Goal: Task Accomplishment & Management: Use online tool/utility

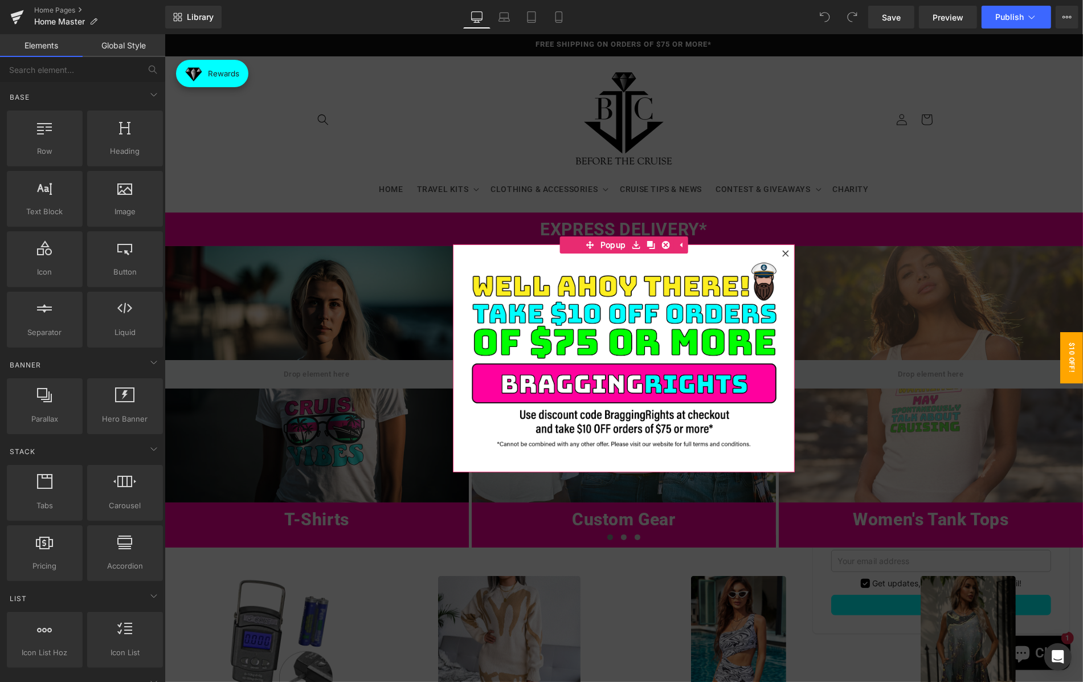
click at [786, 251] on icon at bounding box center [784, 252] width 6 height 6
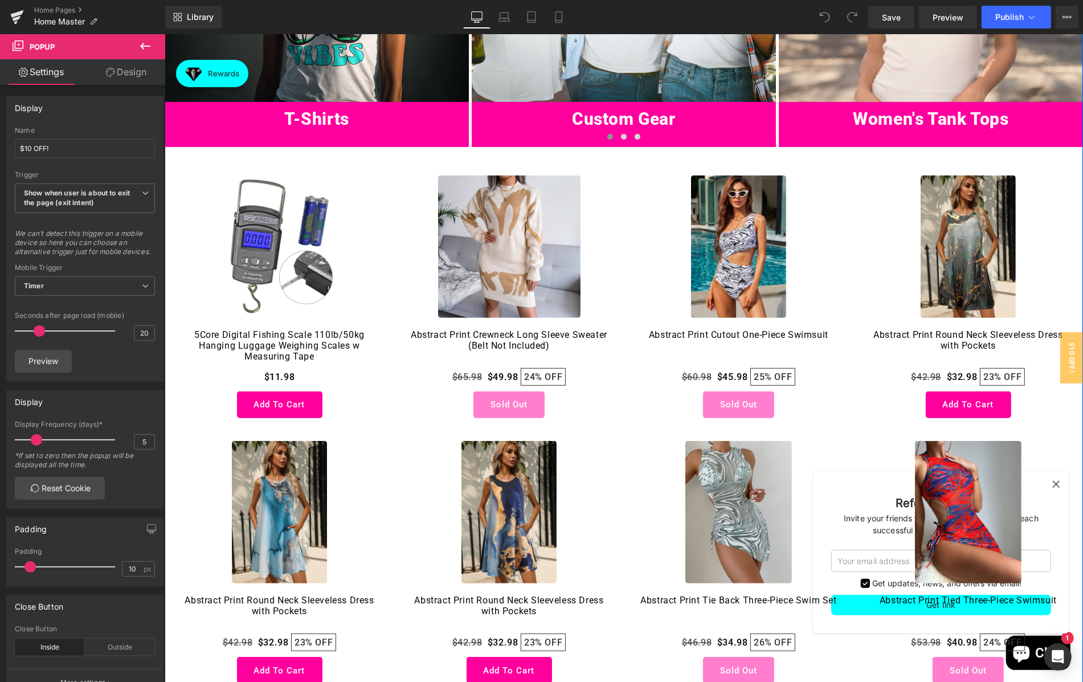
scroll to position [245, 0]
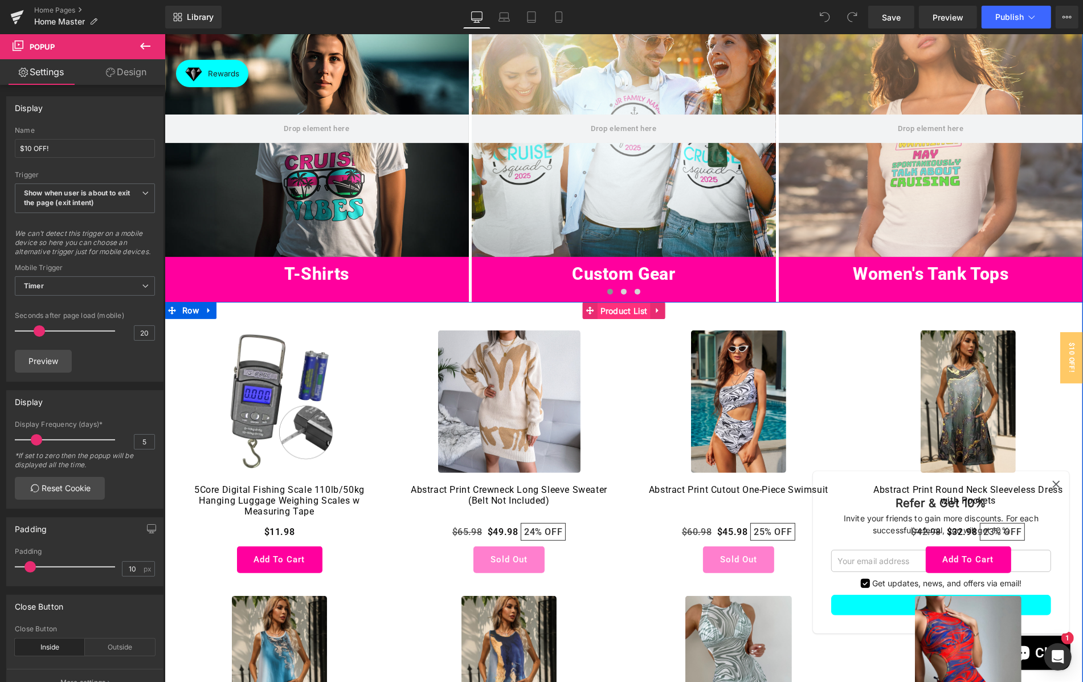
click at [617, 318] on span "Product List" at bounding box center [623, 310] width 53 height 17
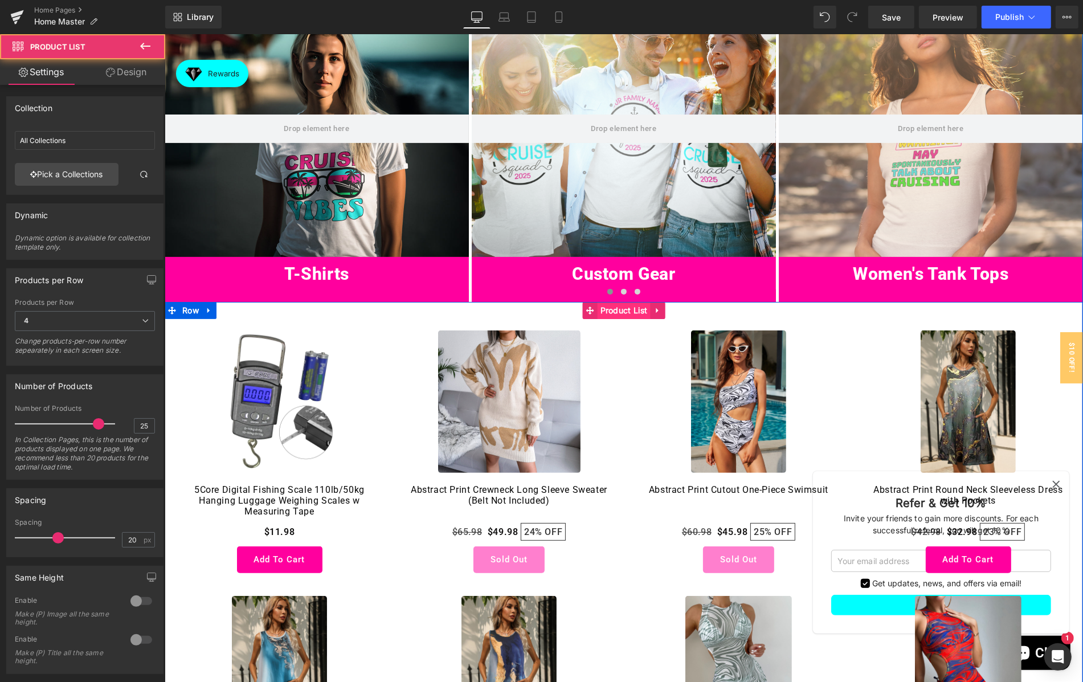
click at [625, 310] on span "Product List" at bounding box center [623, 309] width 53 height 17
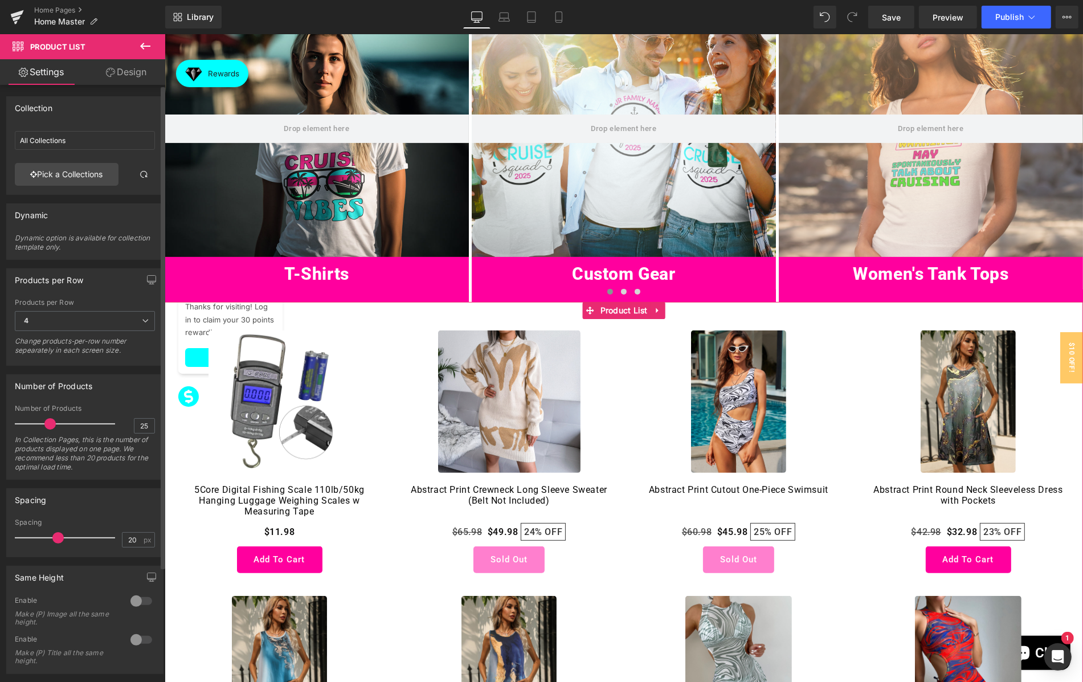
drag, startPoint x: 93, startPoint y: 423, endPoint x: 47, endPoint y: 421, distance: 46.2
click at [47, 421] on span at bounding box center [49, 423] width 11 height 11
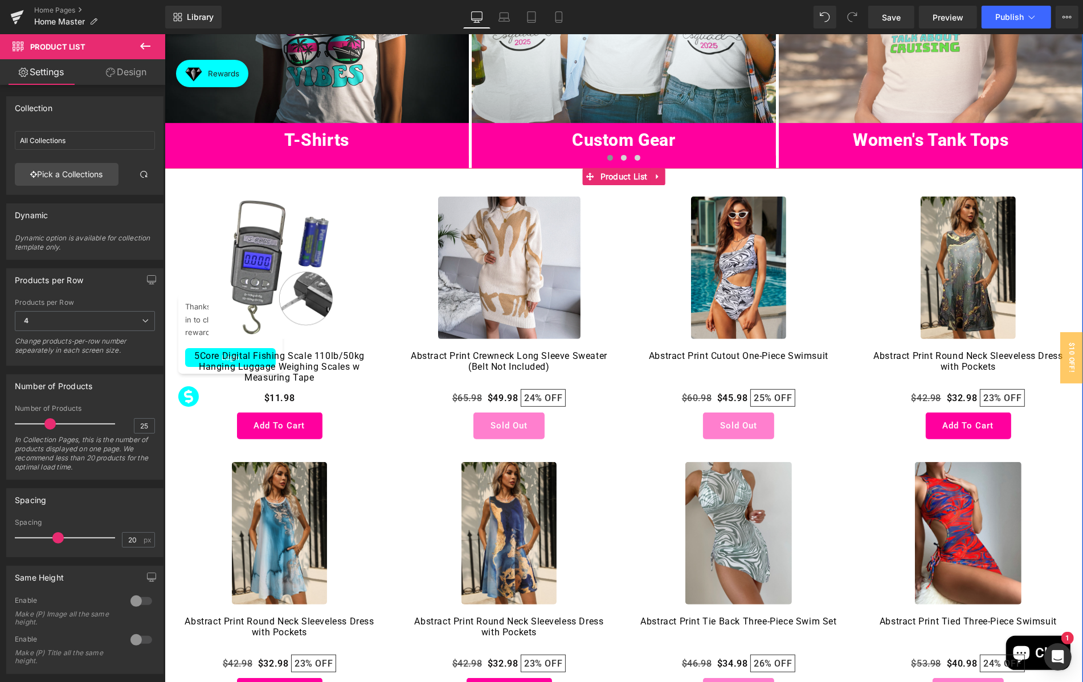
scroll to position [342, 0]
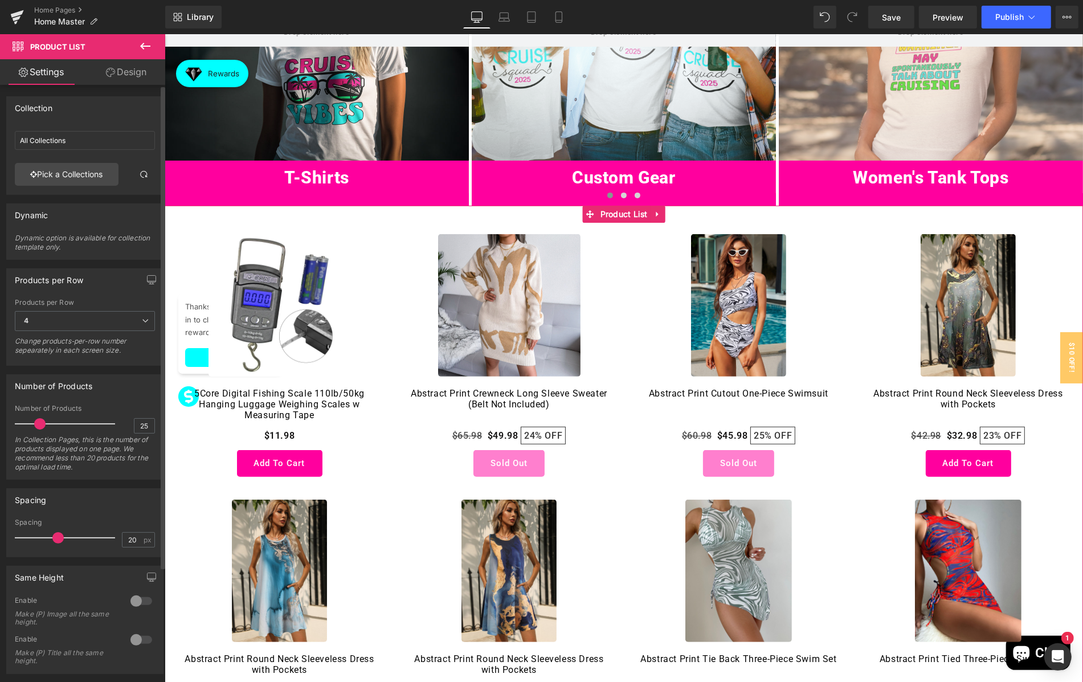
drag, startPoint x: 46, startPoint y: 424, endPoint x: 35, endPoint y: 423, distance: 10.3
click at [35, 423] on span at bounding box center [39, 423] width 11 height 11
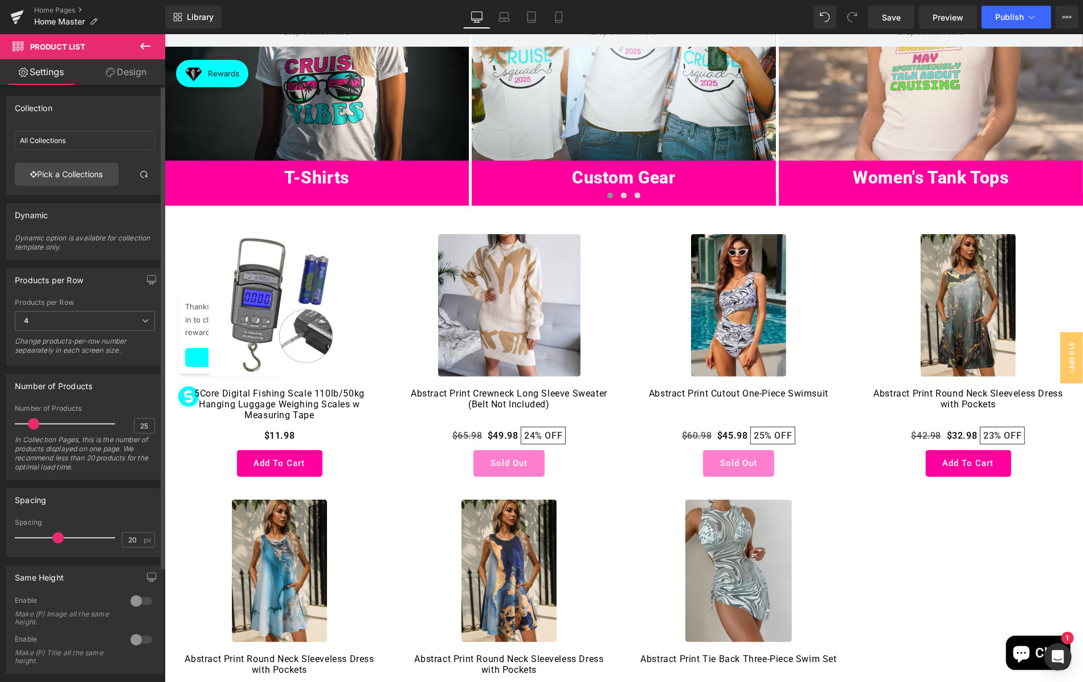
drag, startPoint x: 35, startPoint y: 423, endPoint x: 28, endPoint y: 423, distance: 6.9
click at [28, 423] on span at bounding box center [33, 423] width 11 height 11
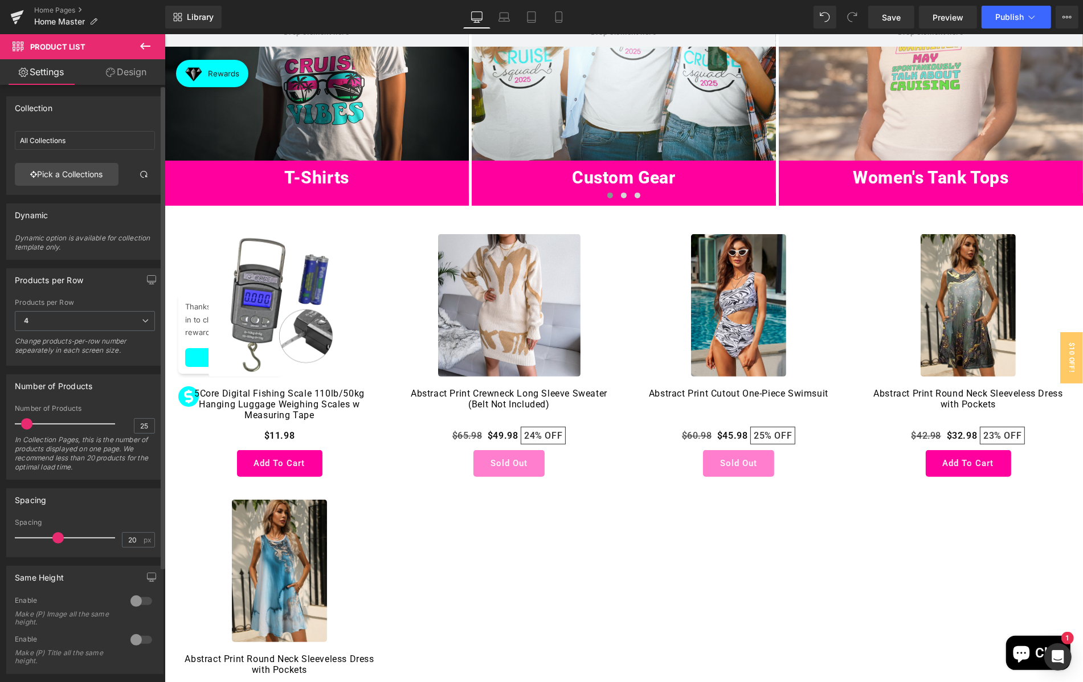
click at [23, 423] on span at bounding box center [26, 423] width 11 height 11
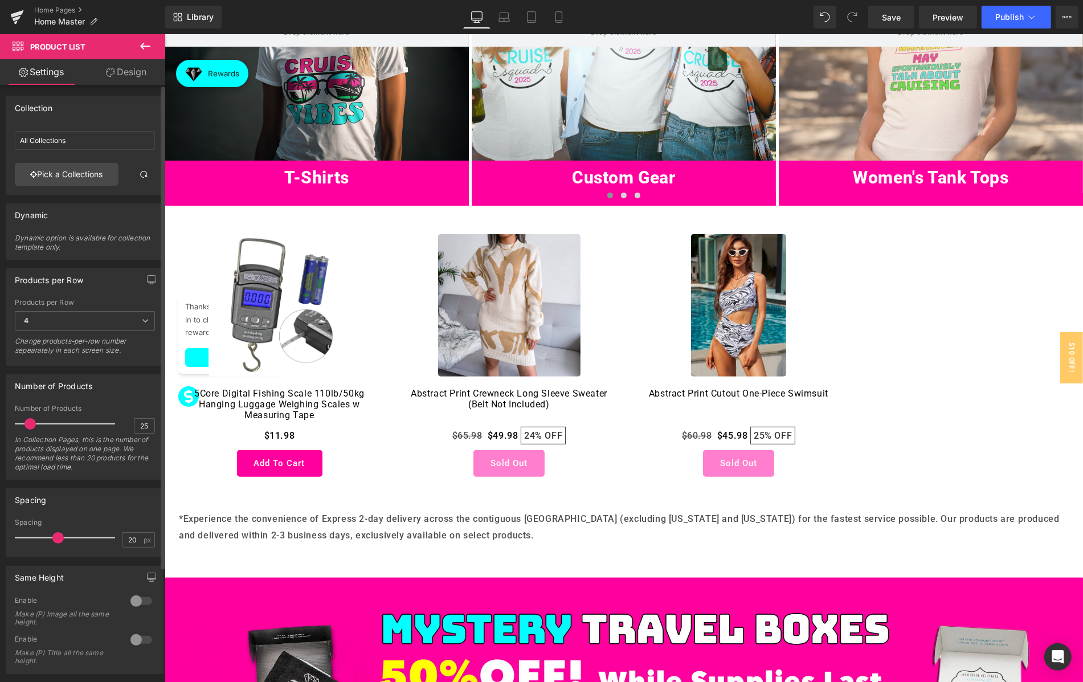
click at [27, 423] on span at bounding box center [29, 423] width 11 height 11
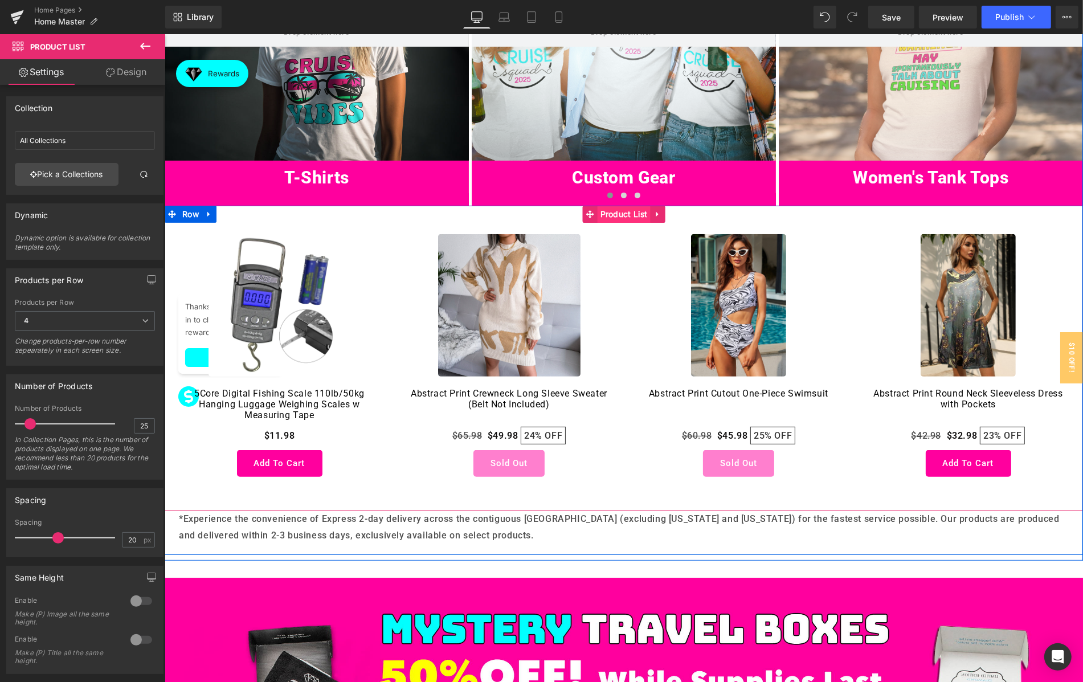
click at [617, 214] on span "Product List" at bounding box center [623, 213] width 53 height 17
click at [658, 210] on icon at bounding box center [657, 213] width 8 height 9
click at [664, 215] on icon at bounding box center [664, 214] width 8 height 8
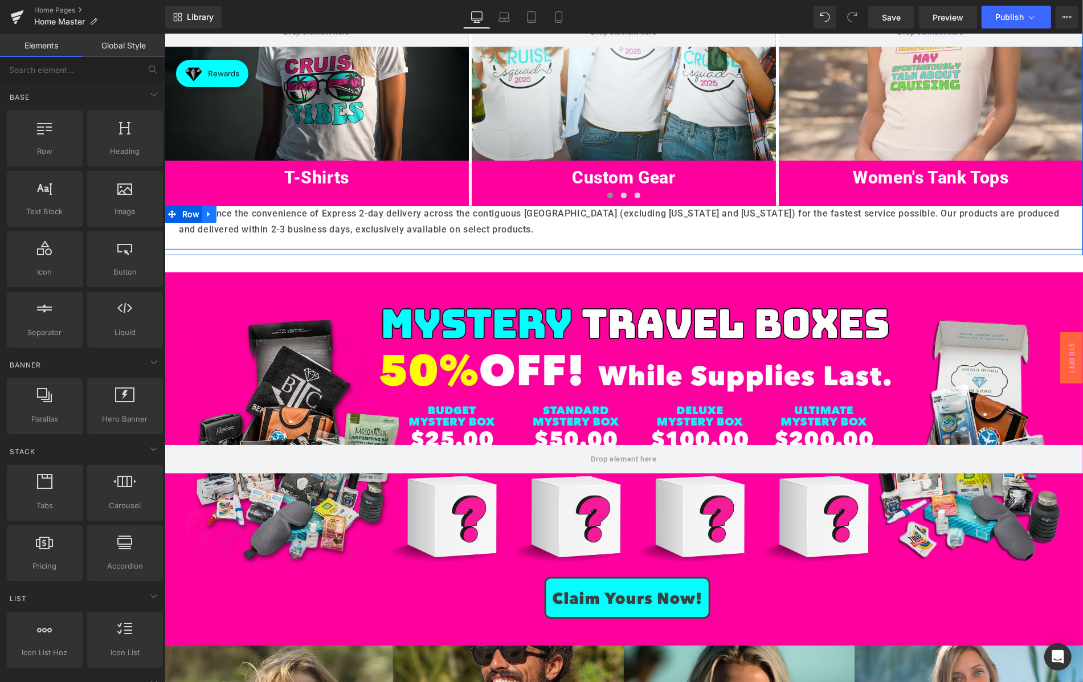
click at [215, 213] on link at bounding box center [208, 213] width 15 height 17
click at [239, 214] on icon at bounding box center [238, 214] width 8 height 8
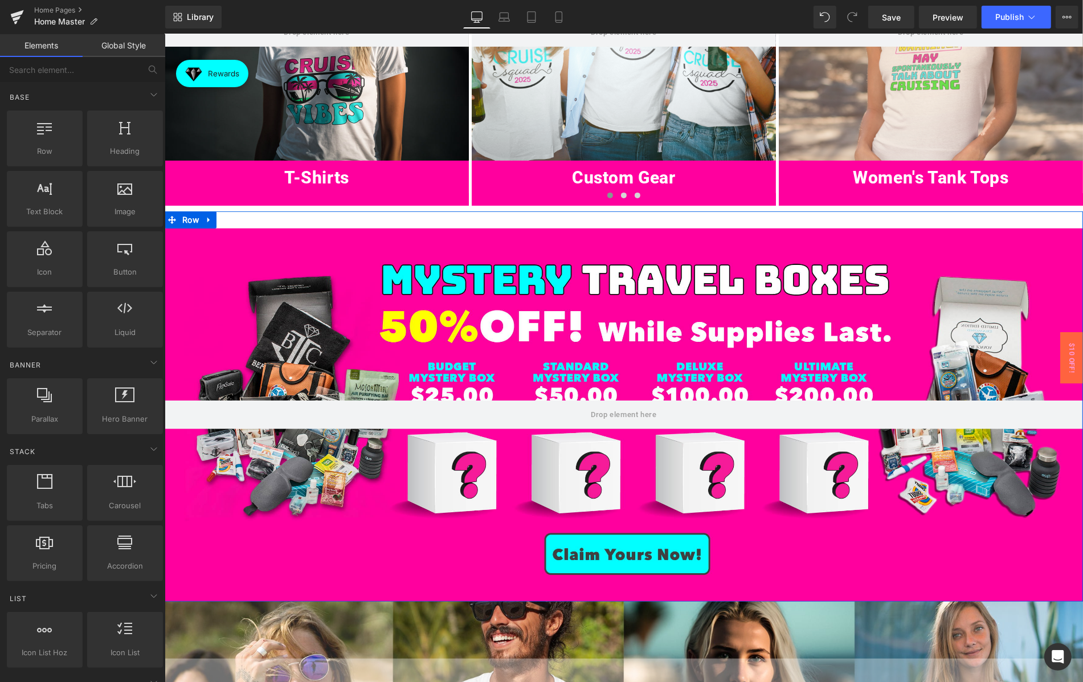
click at [244, 232] on div at bounding box center [623, 414] width 918 height 373
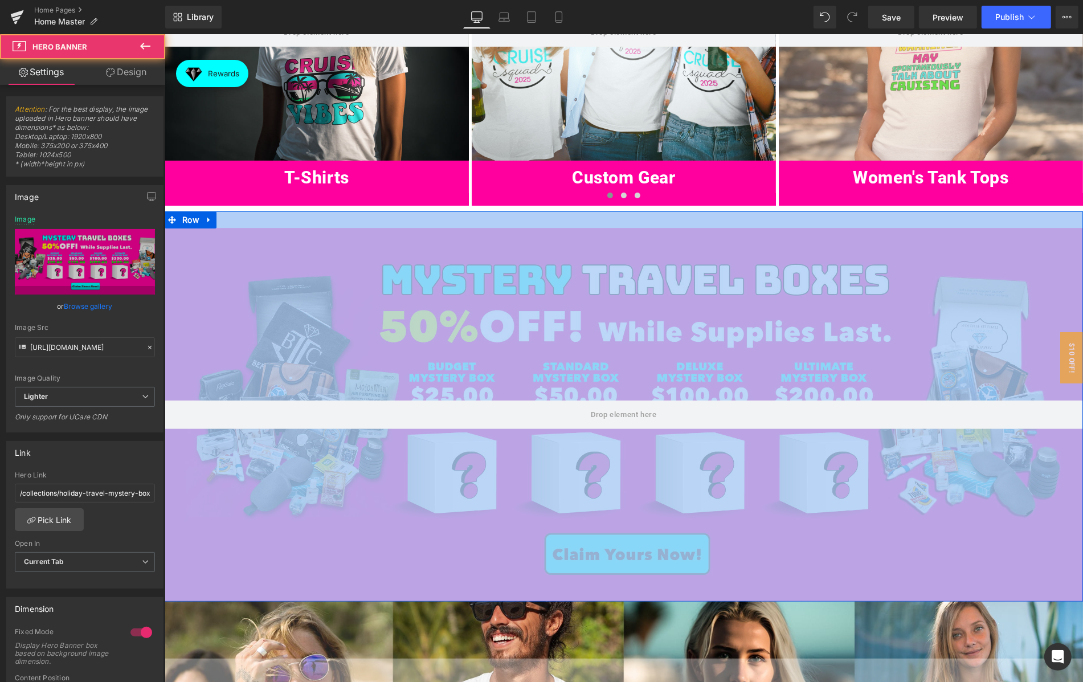
drag, startPoint x: 298, startPoint y: 232, endPoint x: 298, endPoint y: 216, distance: 15.9
click at [298, 216] on div "Hero Banner Row" at bounding box center [623, 406] width 918 height 390
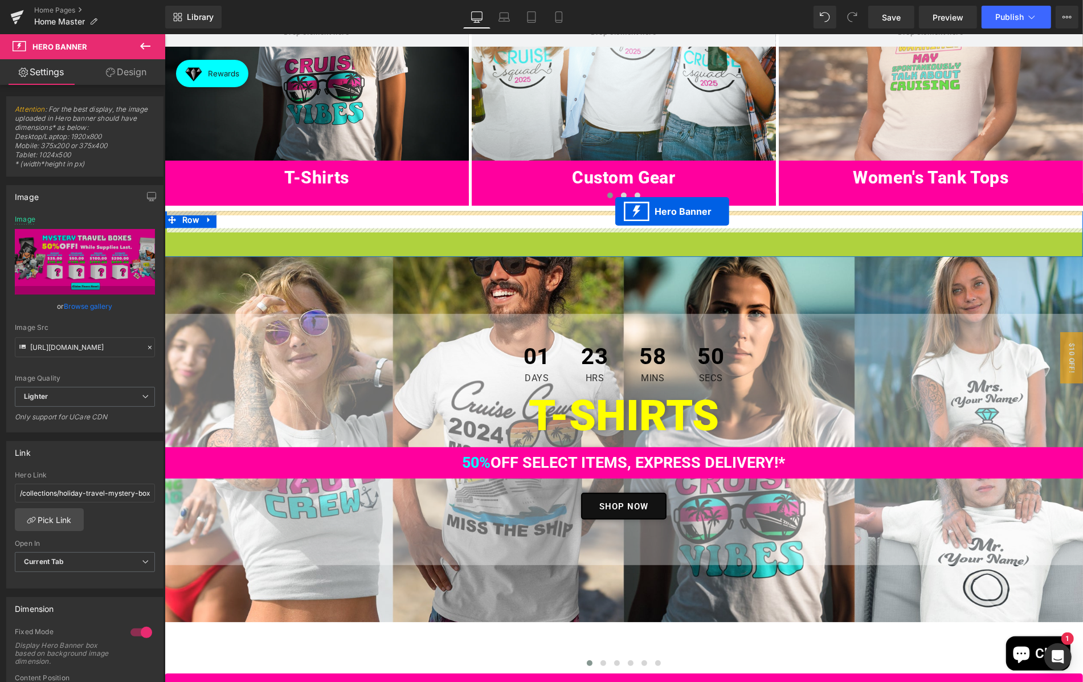
drag, startPoint x: 615, startPoint y: 231, endPoint x: 615, endPoint y: 211, distance: 19.9
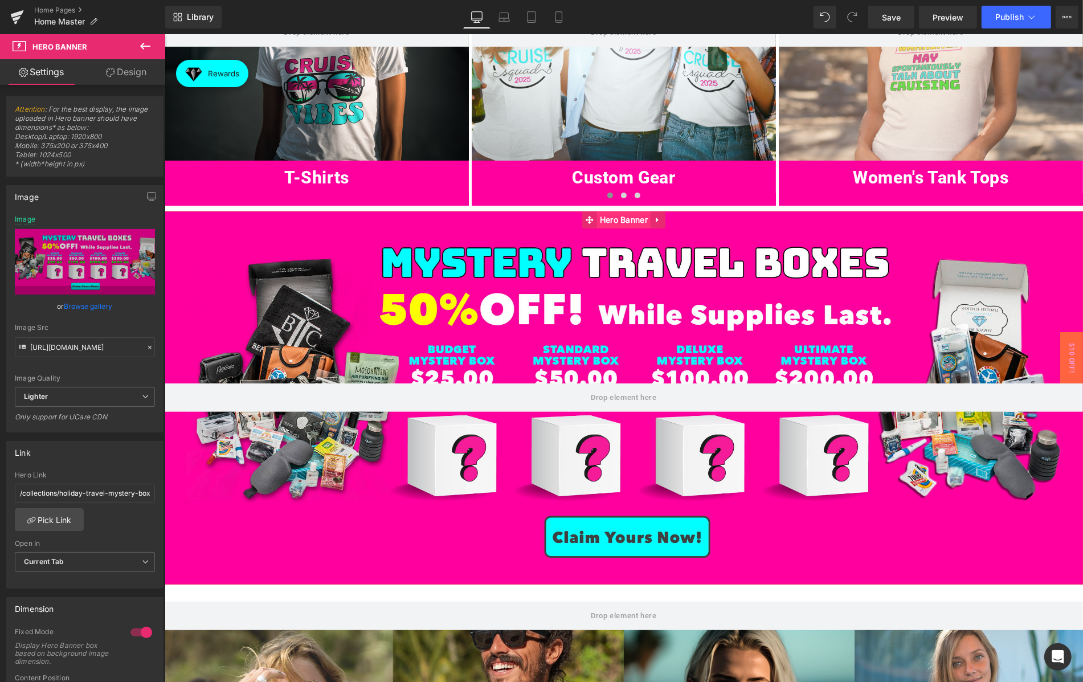
click at [619, 216] on span "Hero Banner" at bounding box center [623, 219] width 54 height 17
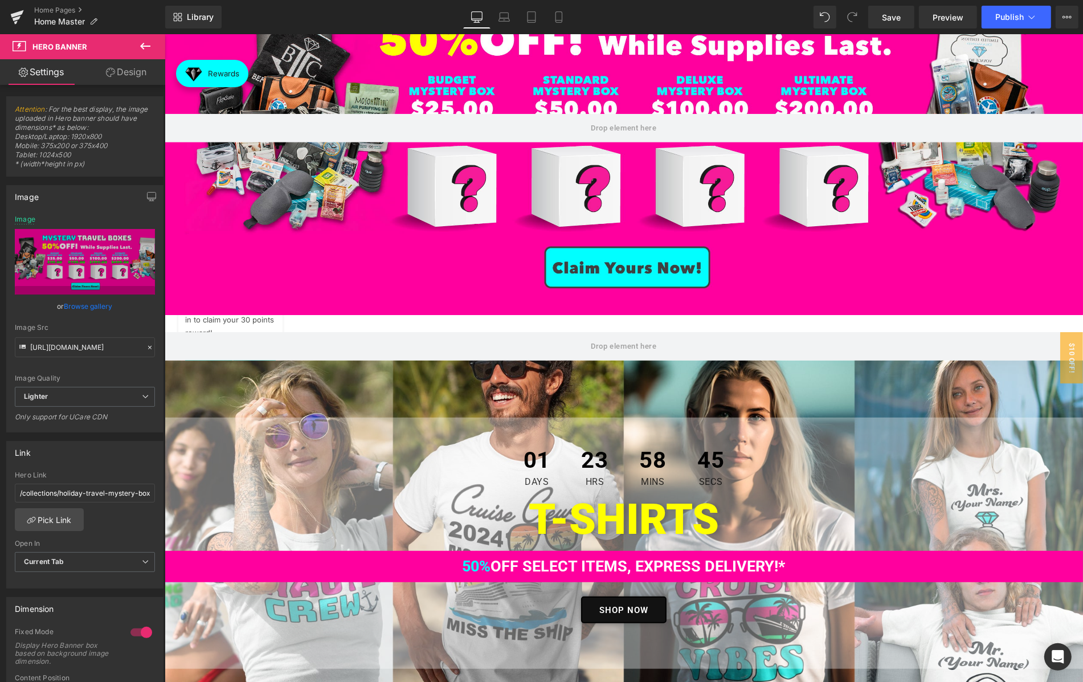
scroll to position [615, 0]
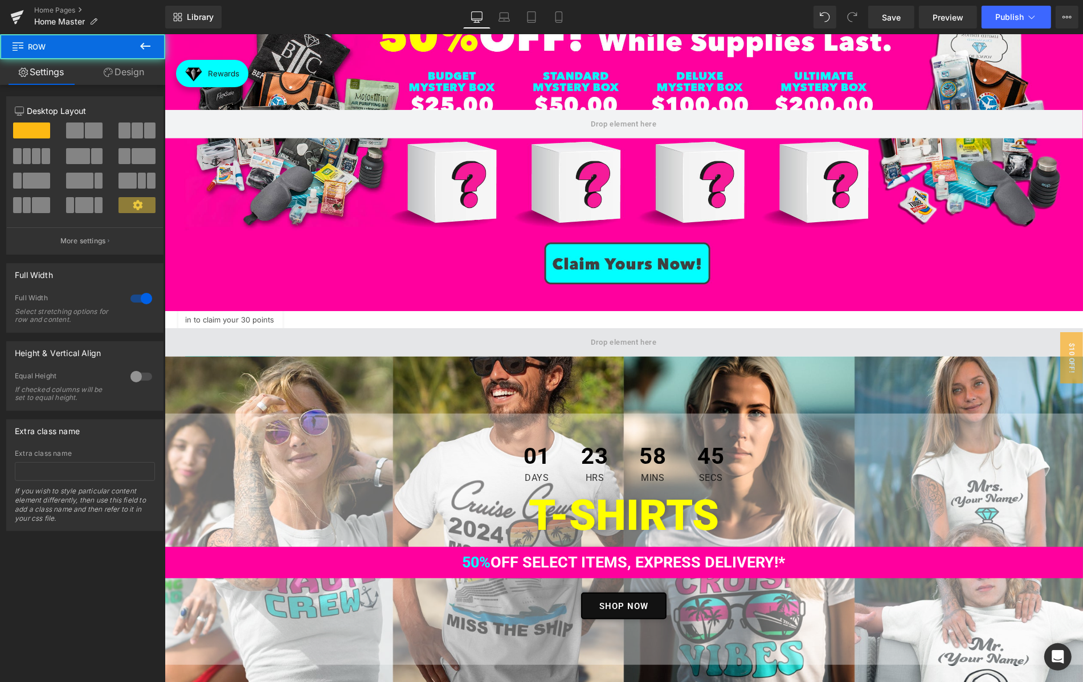
click at [579, 338] on span at bounding box center [623, 341] width 918 height 28
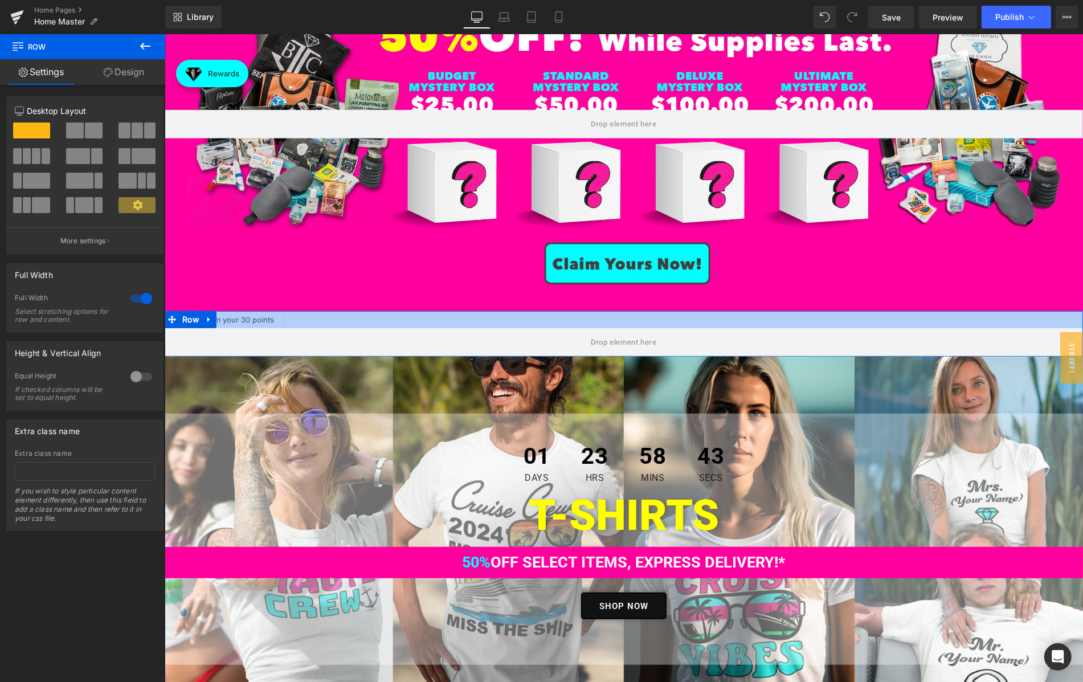
click at [219, 315] on div at bounding box center [623, 318] width 918 height 17
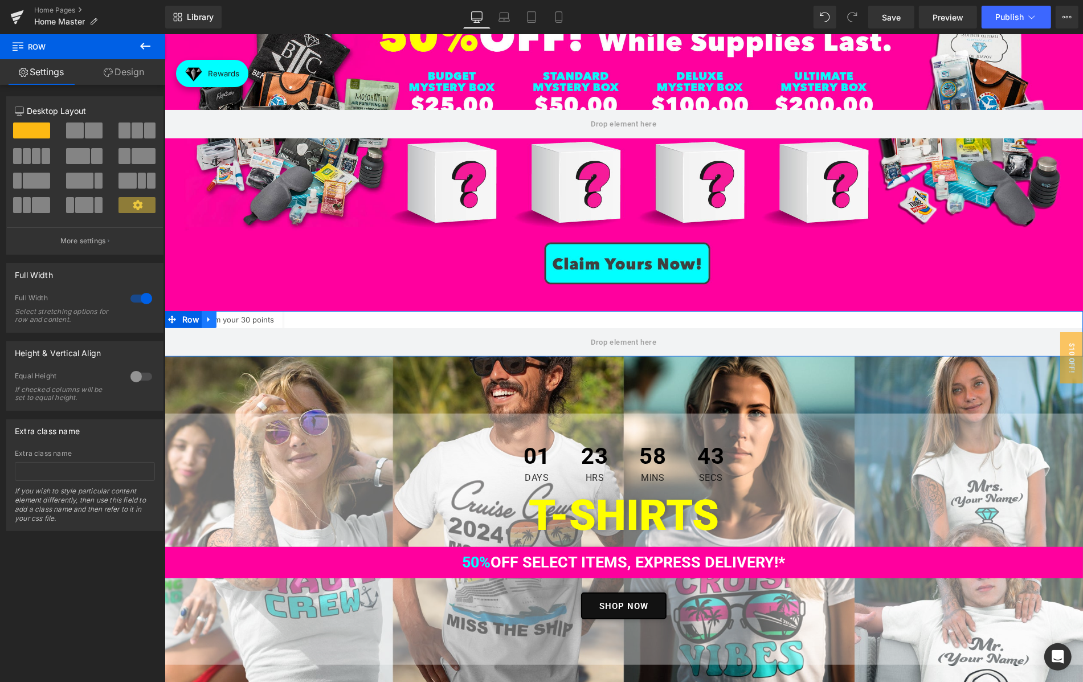
click at [211, 320] on icon at bounding box center [208, 318] width 8 height 9
click at [235, 318] on icon at bounding box center [238, 319] width 8 height 8
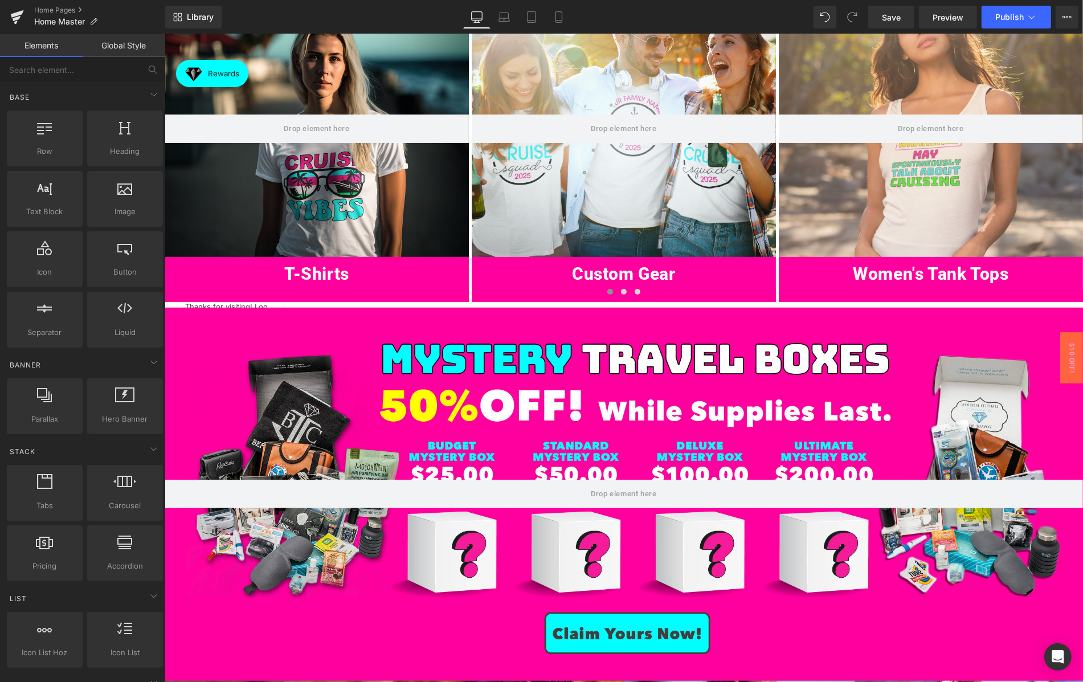
scroll to position [234, 0]
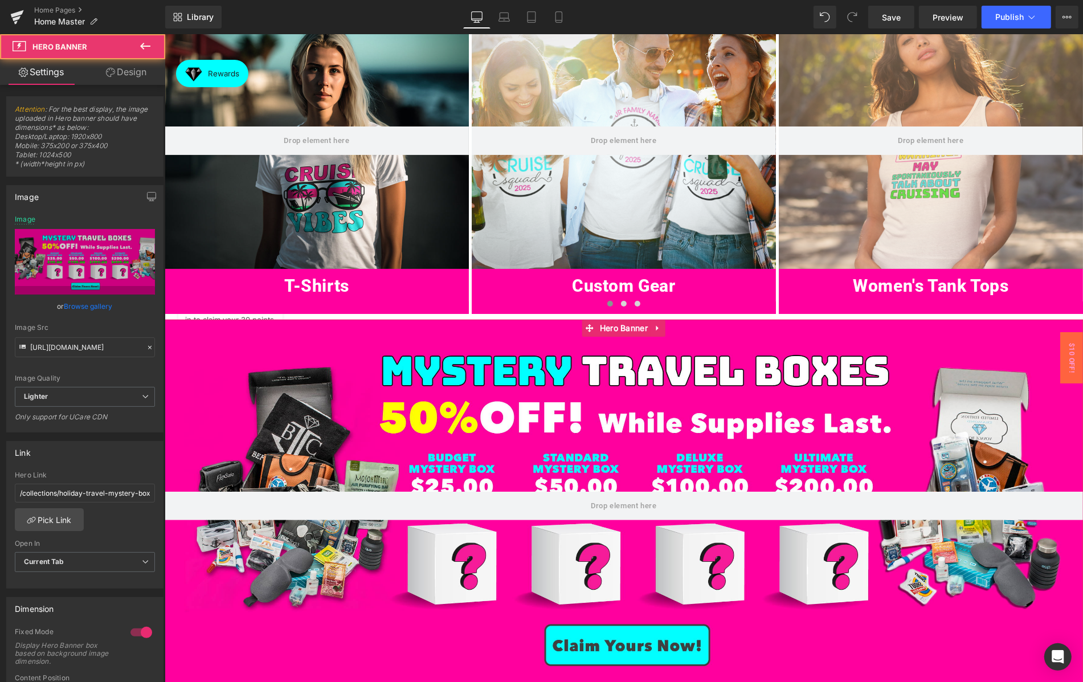
click at [251, 329] on div at bounding box center [623, 505] width 918 height 373
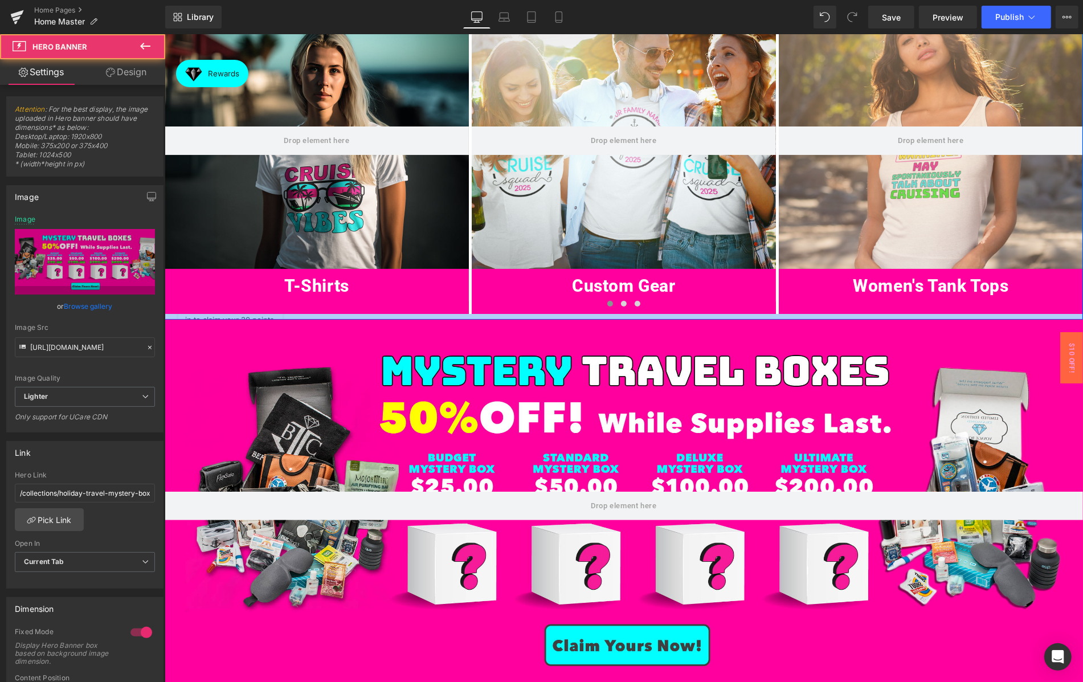
click at [240, 317] on div at bounding box center [623, 316] width 918 height 6
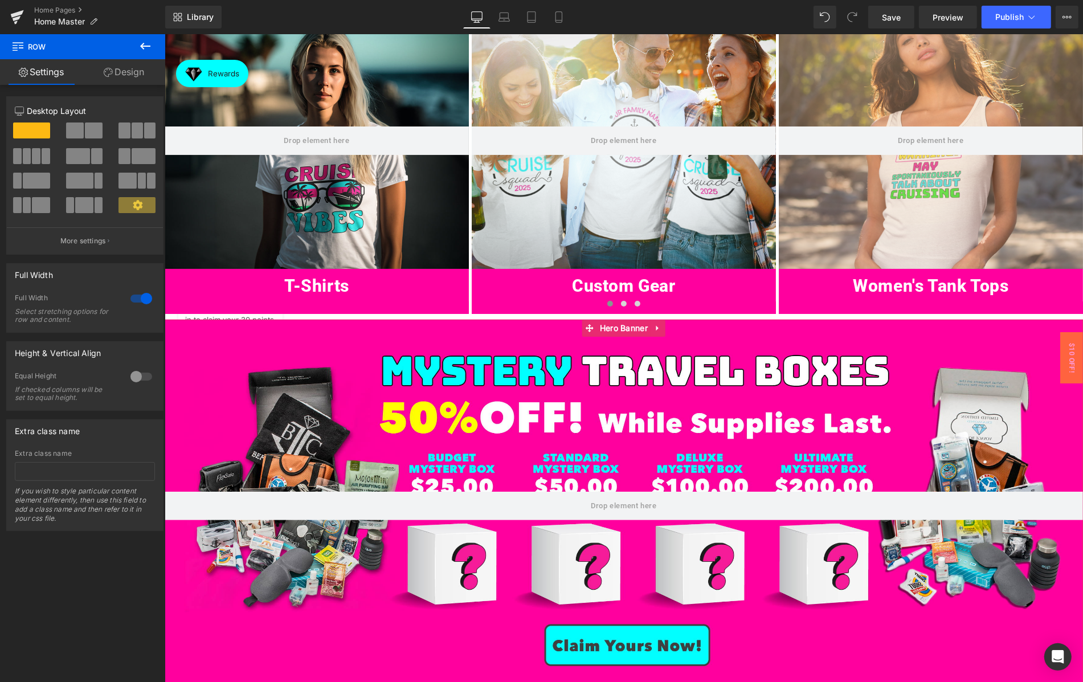
click at [248, 326] on div at bounding box center [623, 505] width 918 height 373
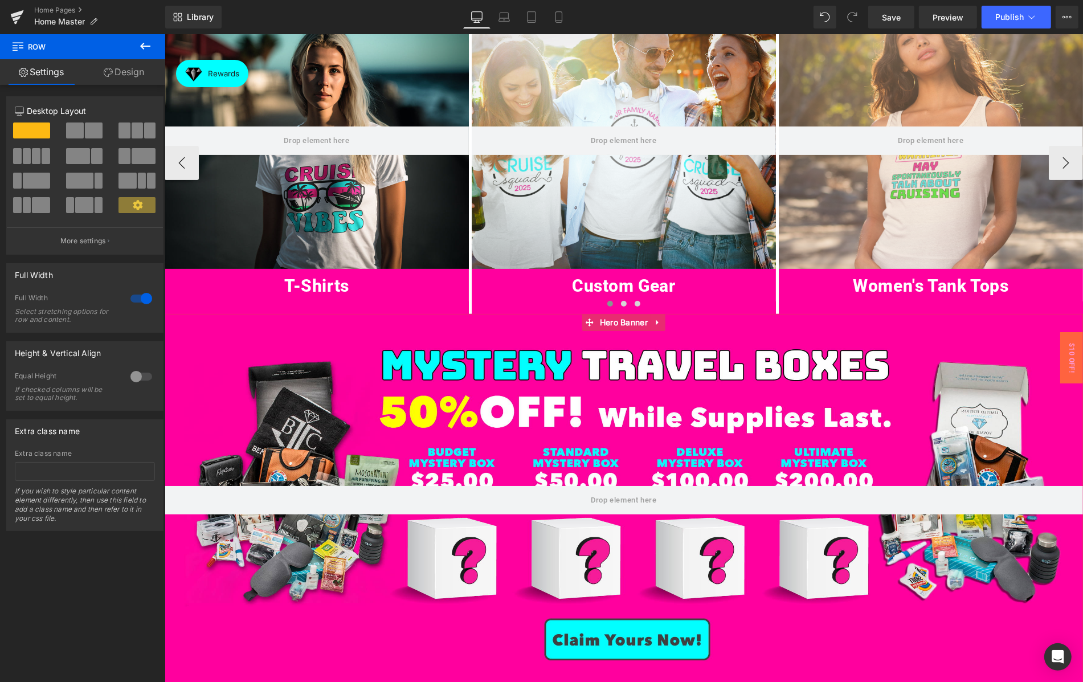
click at [259, 312] on div "Hero Banner T-Shirts Heading Hero Banner Custom Gear Heading Hero Banner Women'…" at bounding box center [623, 162] width 918 height 301
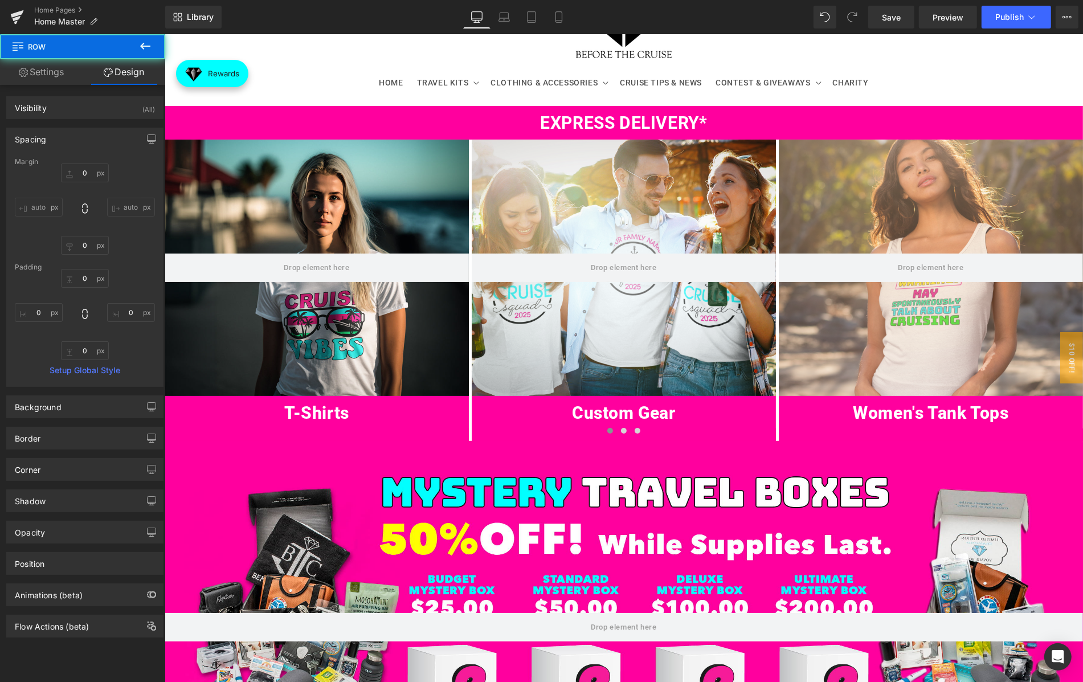
scroll to position [0, 0]
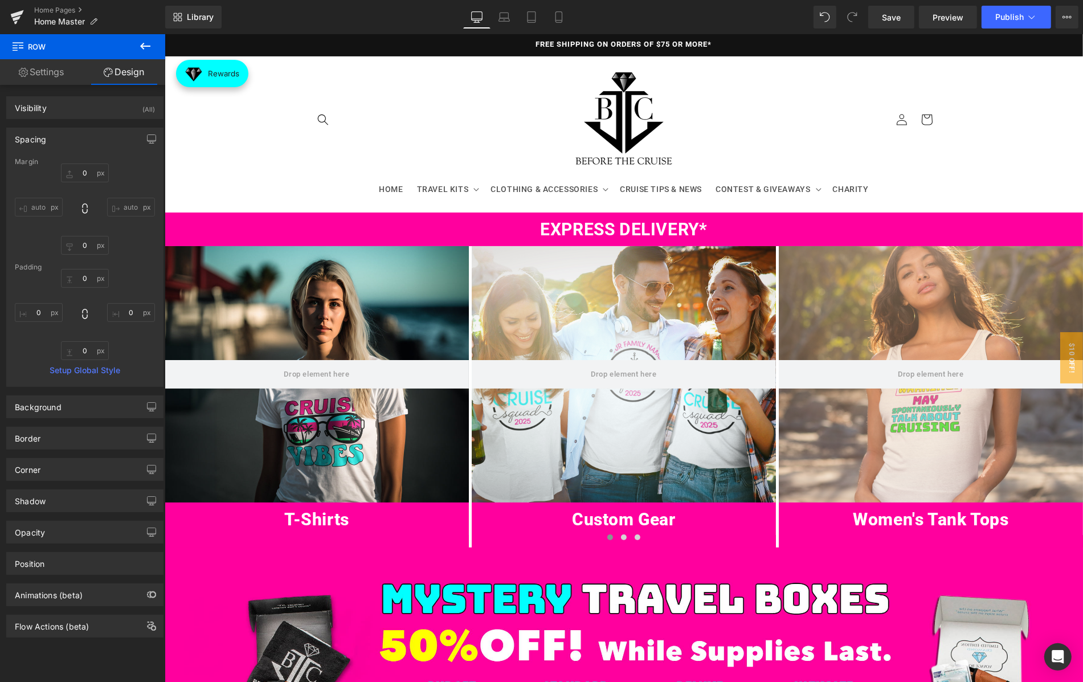
click at [366, 103] on header "HOME TRAVEL KITS TRAVEL KITS BUILD-A_TRAVEL KIT MYSTERY TRAVEL BOX CLOTHING & A…" at bounding box center [622, 134] width 683 height 156
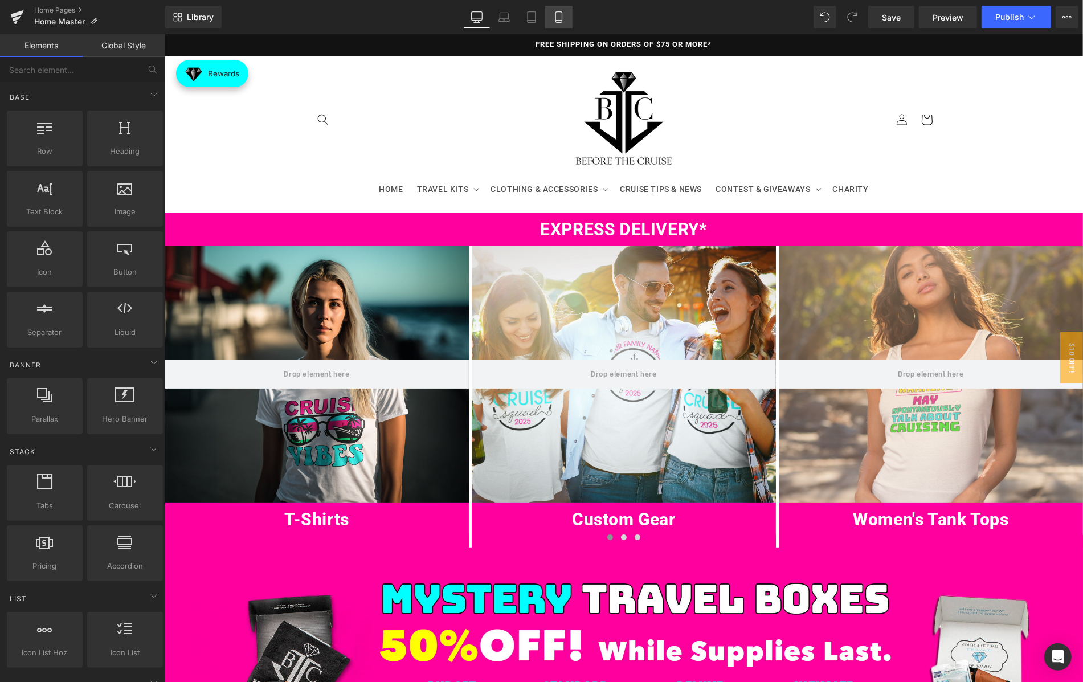
click at [554, 16] on icon at bounding box center [558, 16] width 11 height 11
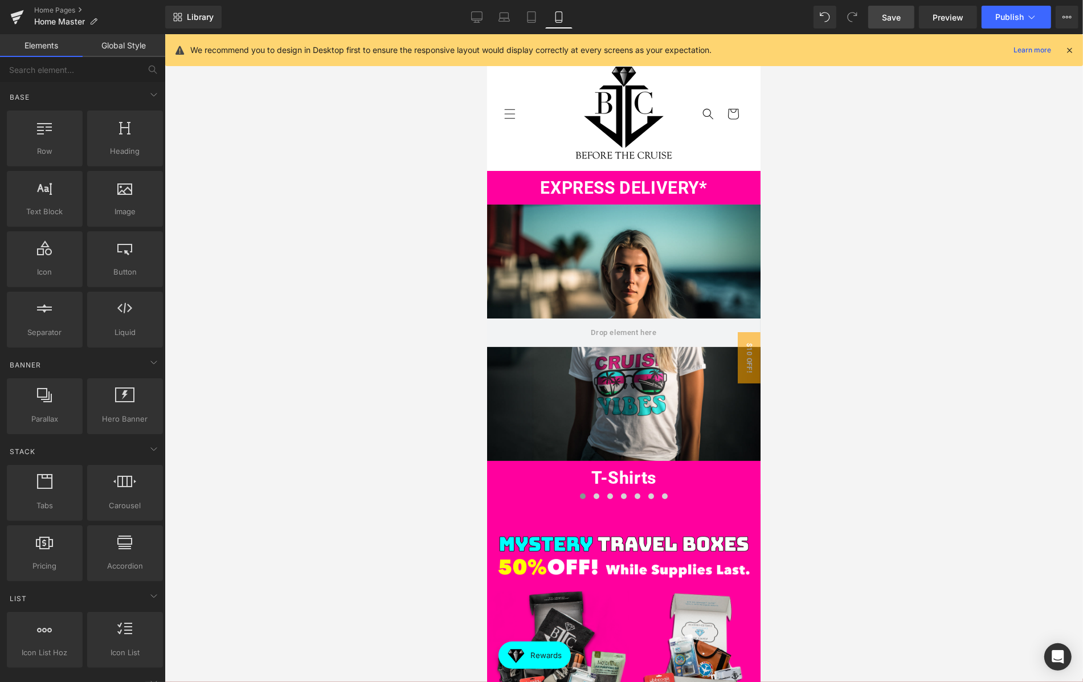
click at [891, 17] on span "Save" at bounding box center [891, 17] width 19 height 12
click at [466, 16] on link "Desktop" at bounding box center [476, 17] width 27 height 23
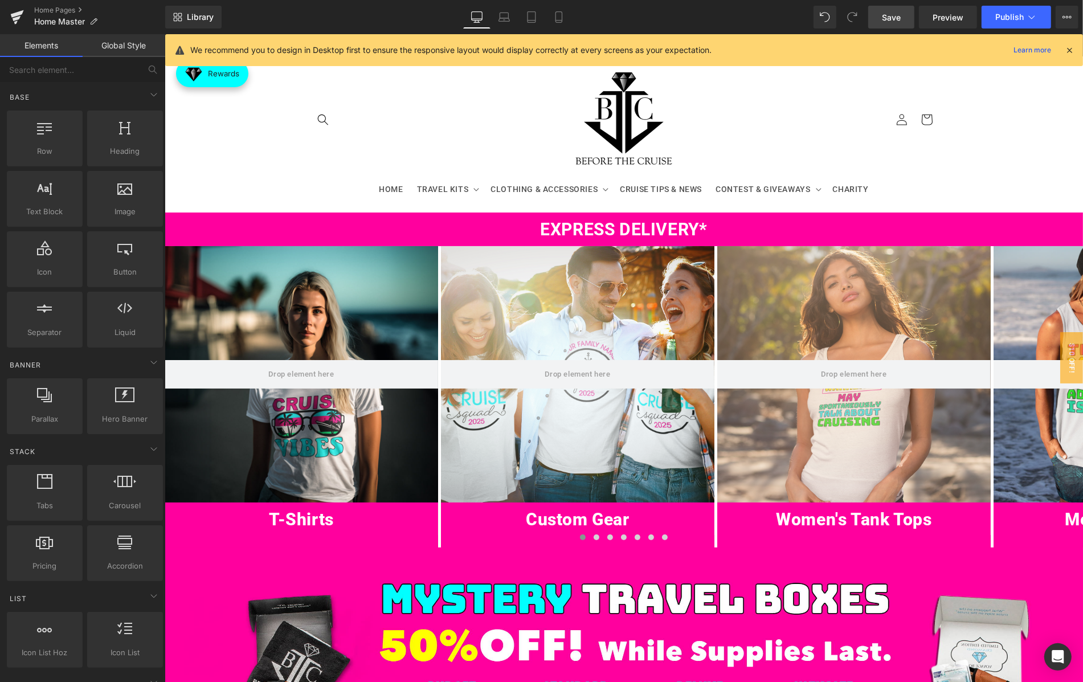
scroll to position [178, 0]
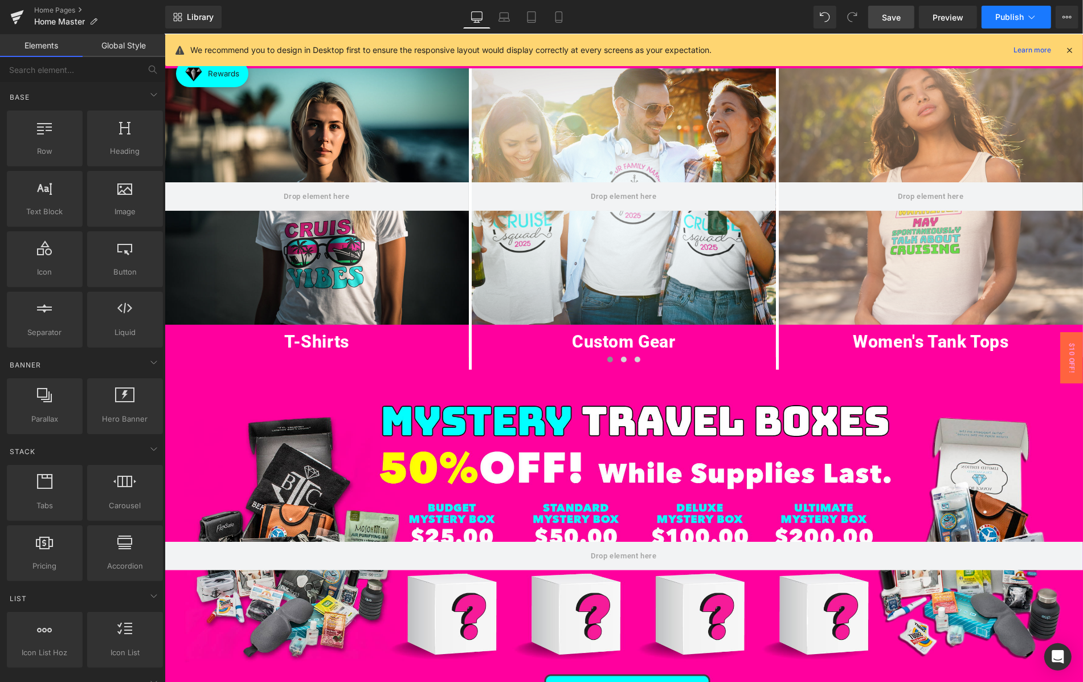
click at [1008, 15] on span "Publish" at bounding box center [1009, 17] width 28 height 9
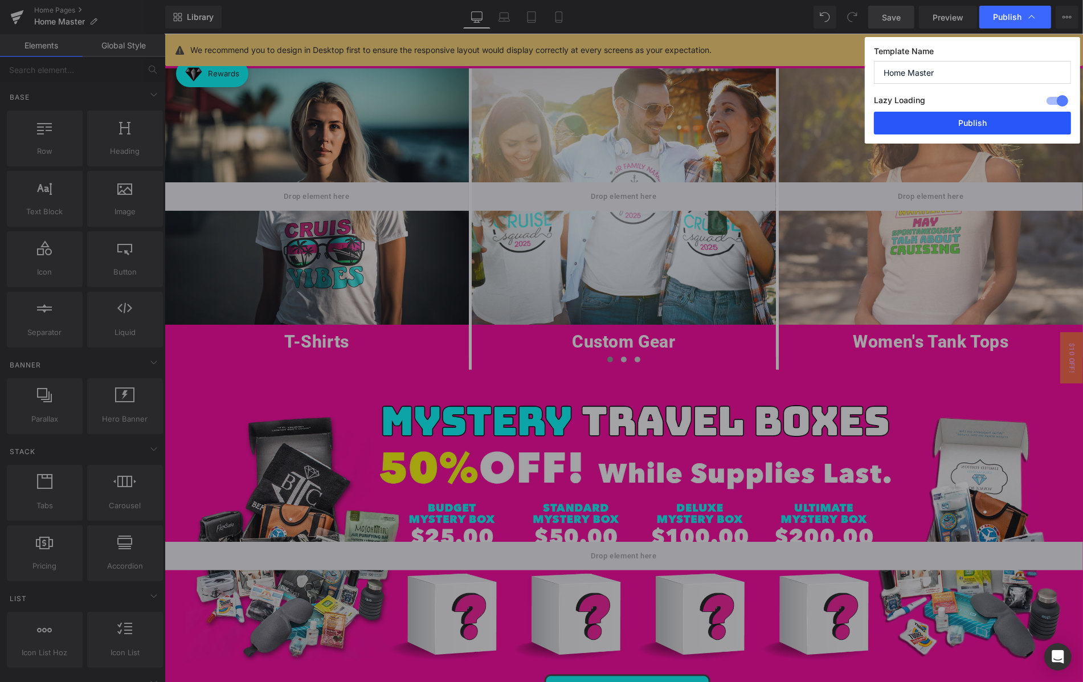
click at [943, 114] on button "Publish" at bounding box center [972, 123] width 197 height 23
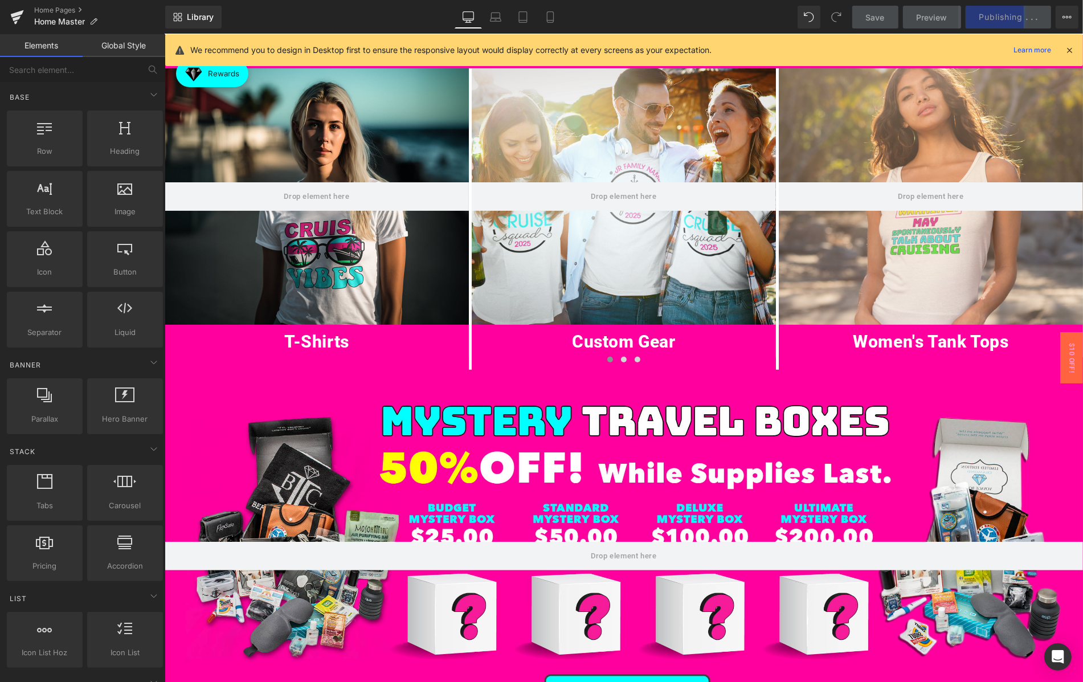
click at [1070, 49] on icon at bounding box center [1069, 50] width 10 height 10
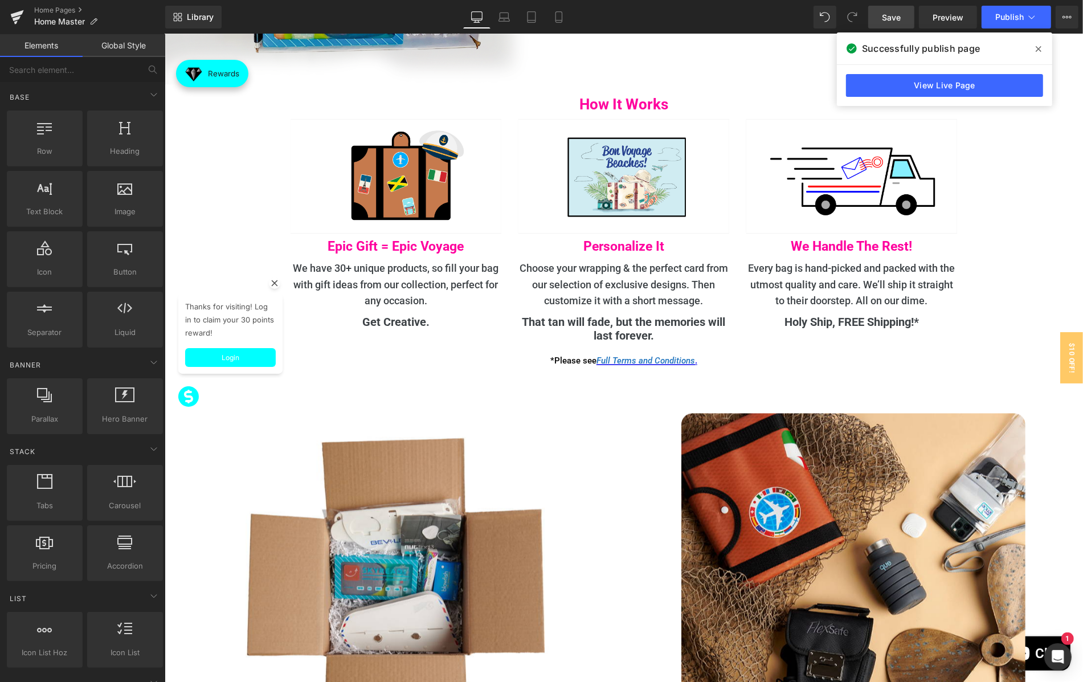
scroll to position [2096, 0]
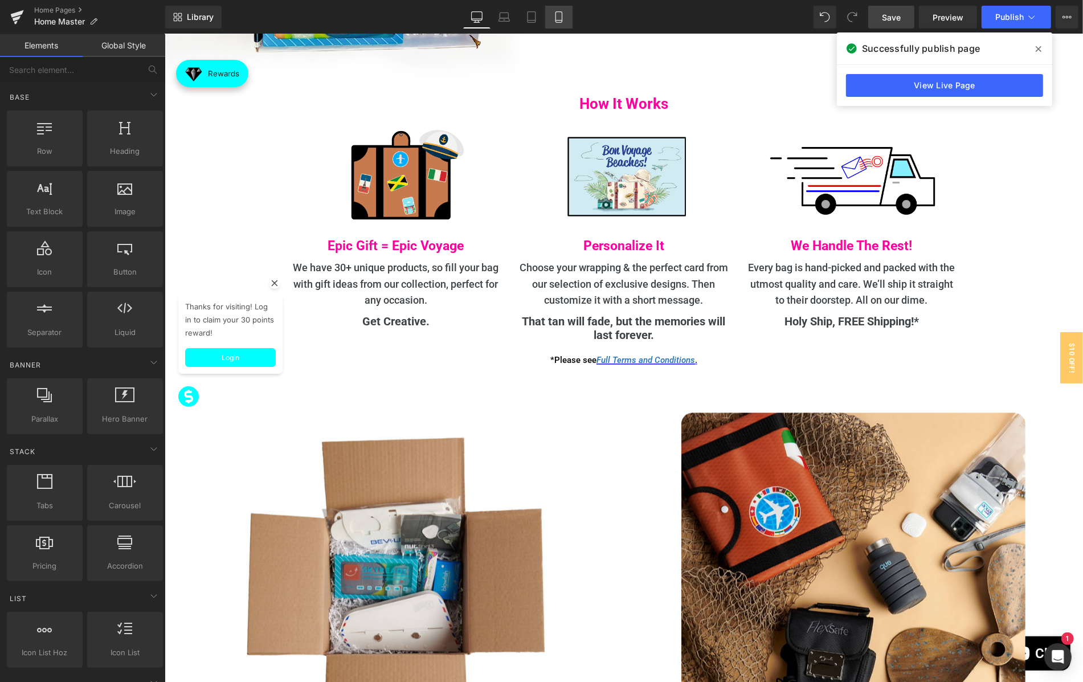
click at [563, 15] on icon at bounding box center [558, 16] width 11 height 11
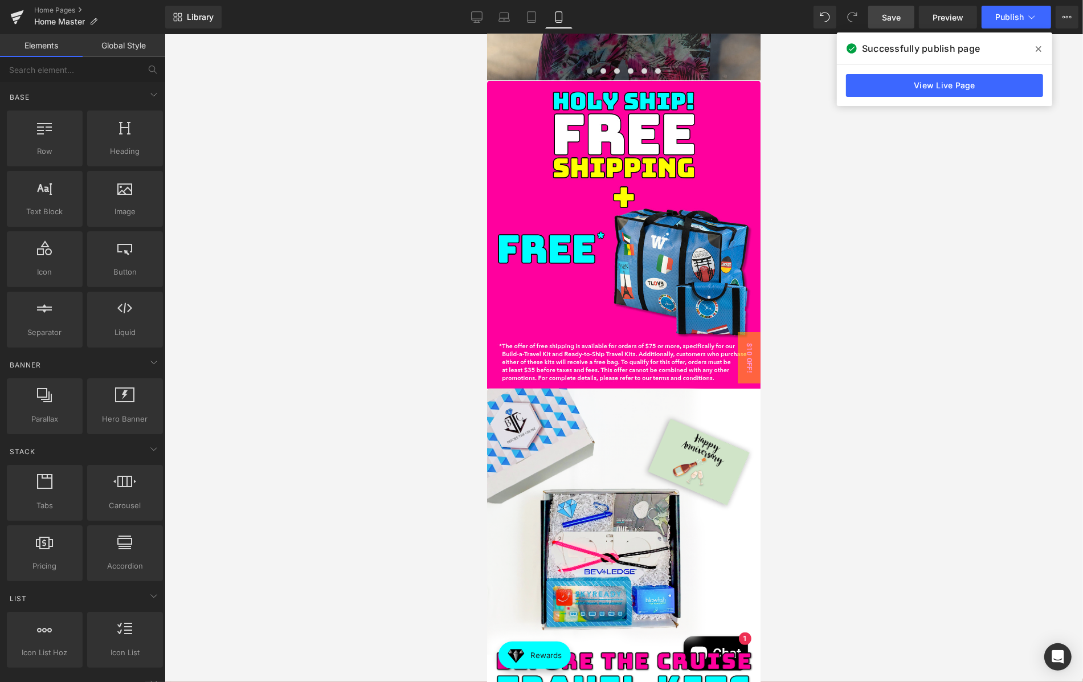
scroll to position [1381, 0]
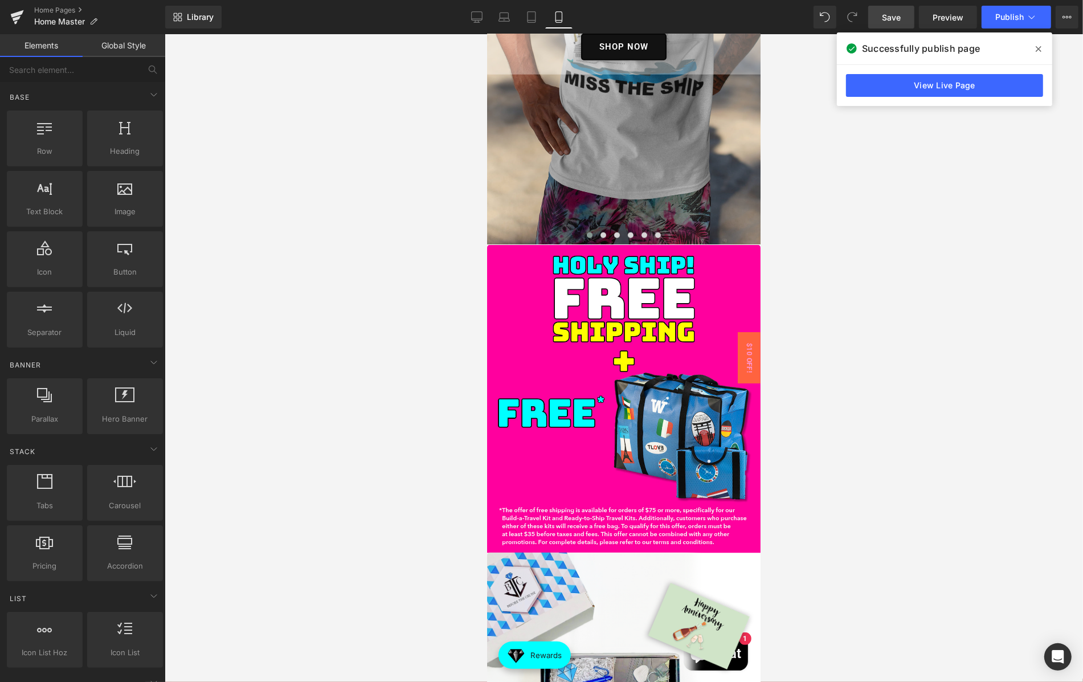
click at [904, 10] on link "Save" at bounding box center [891, 17] width 46 height 23
